Goal: Ask a question

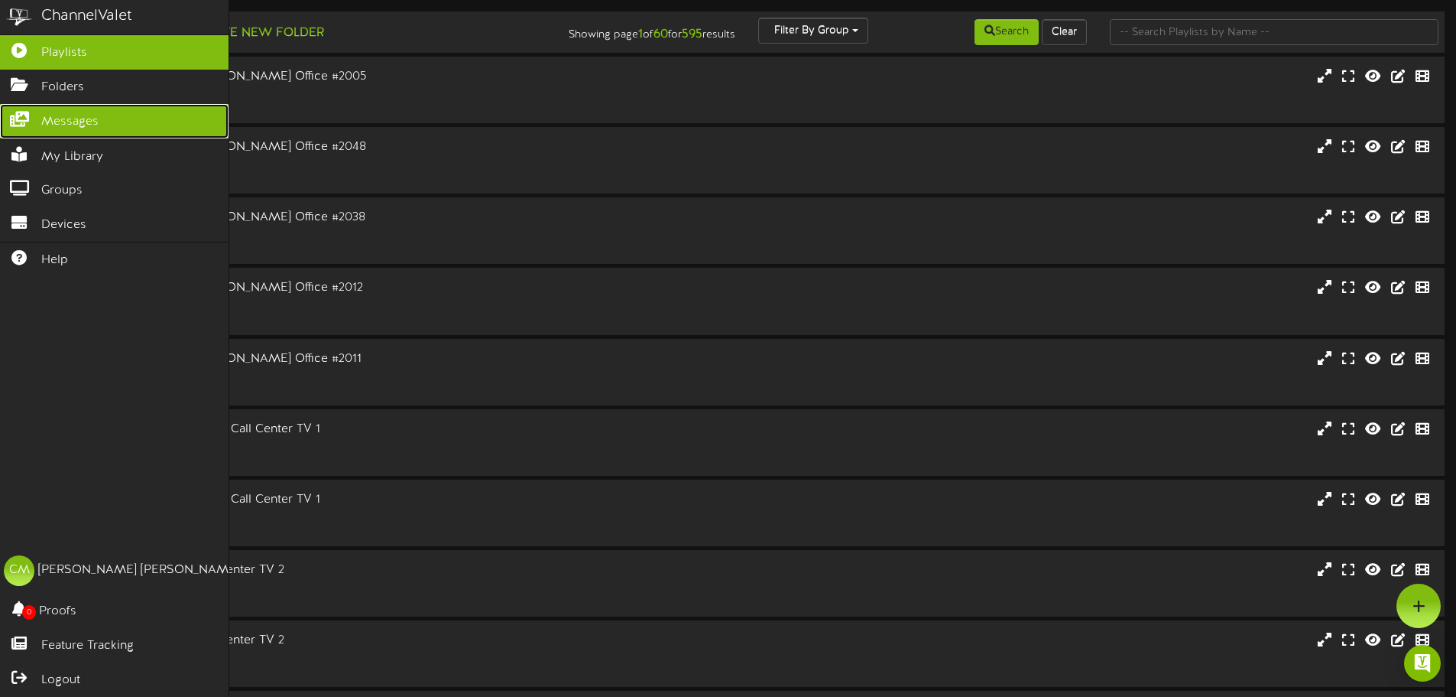
click at [47, 114] on span "Messages" at bounding box center [69, 122] width 57 height 18
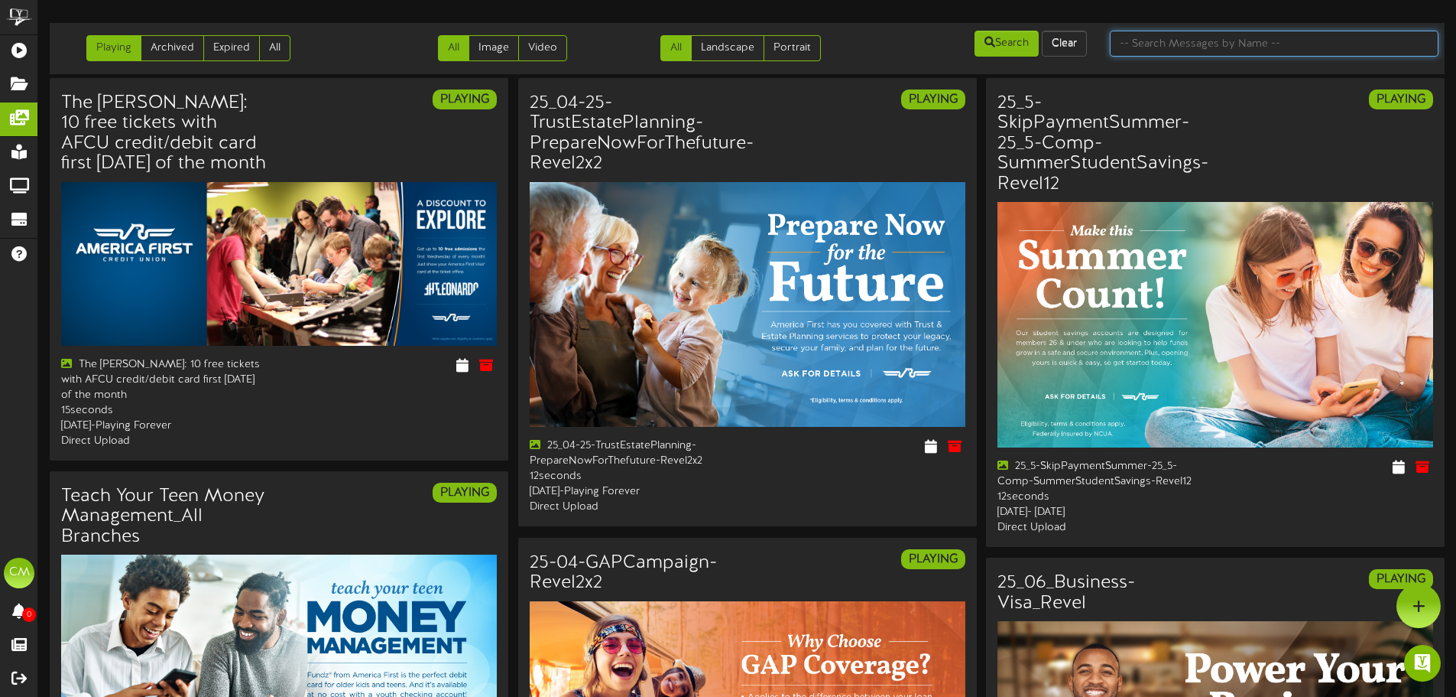
click at [1180, 43] on input "text" at bounding box center [1274, 44] width 329 height 26
click at [1145, 42] on input "text" at bounding box center [1274, 44] width 329 height 26
type input "4.2"
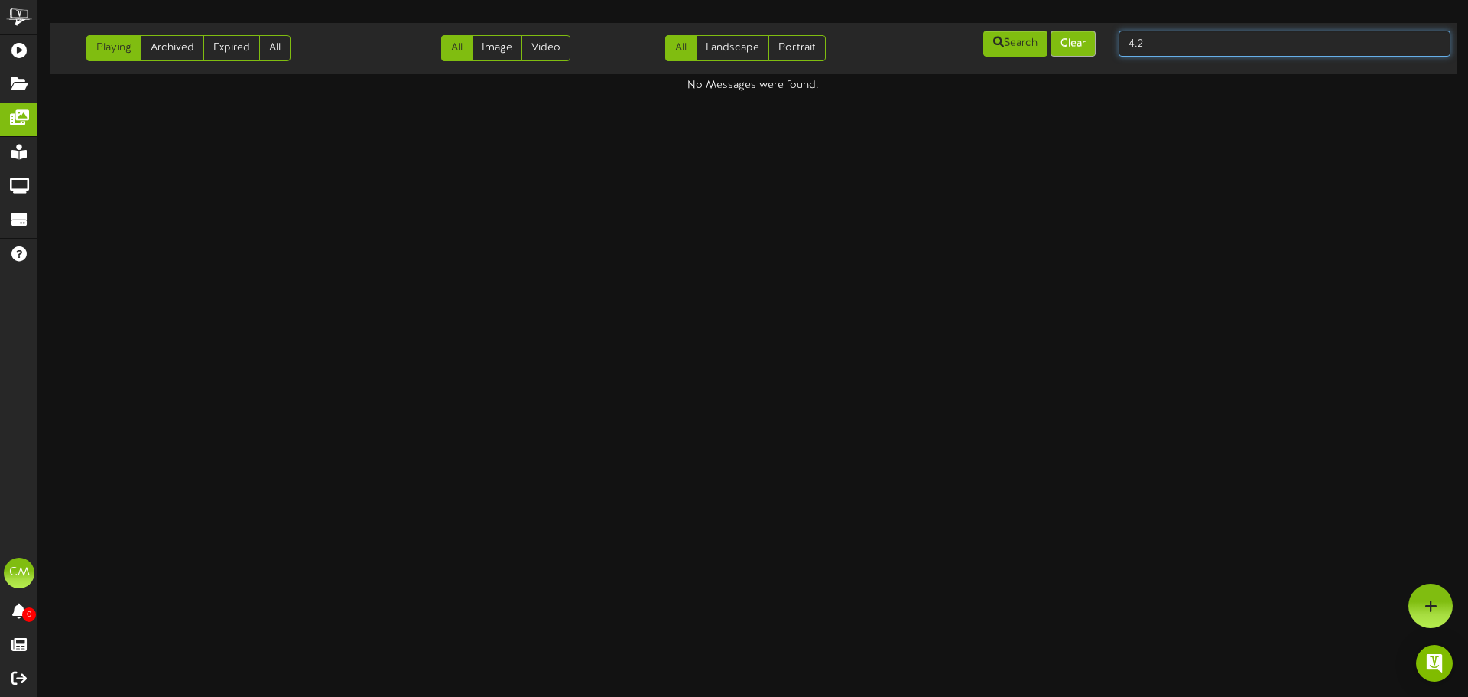
drag, startPoint x: 1148, startPoint y: 46, endPoint x: 1069, endPoint y: 46, distance: 79.5
click at [1069, 46] on div "Playing Archived Expired All All Image Video All Landscape Portrait" at bounding box center [753, 48] width 1418 height 39
type input "4"
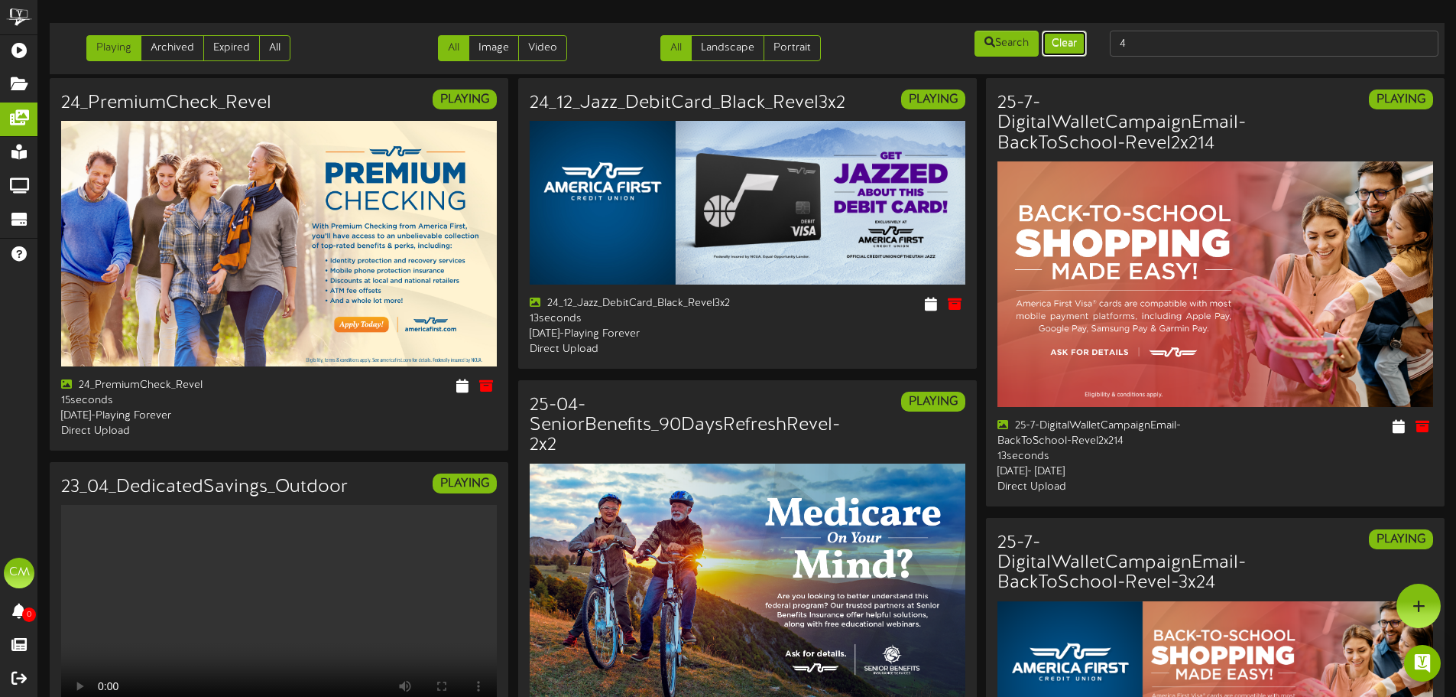
click at [1067, 37] on button "Clear" at bounding box center [1064, 44] width 45 height 26
